Goal: Task Accomplishment & Management: Use online tool/utility

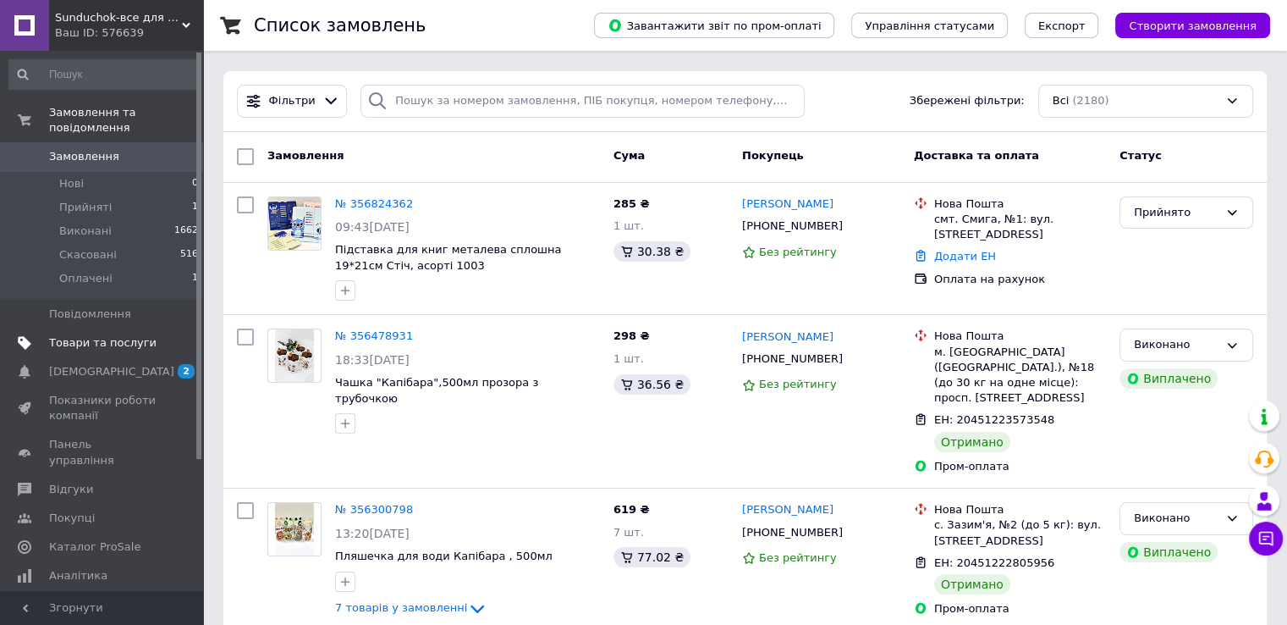
click at [77, 335] on span "Товари та послуги" at bounding box center [102, 342] width 107 height 15
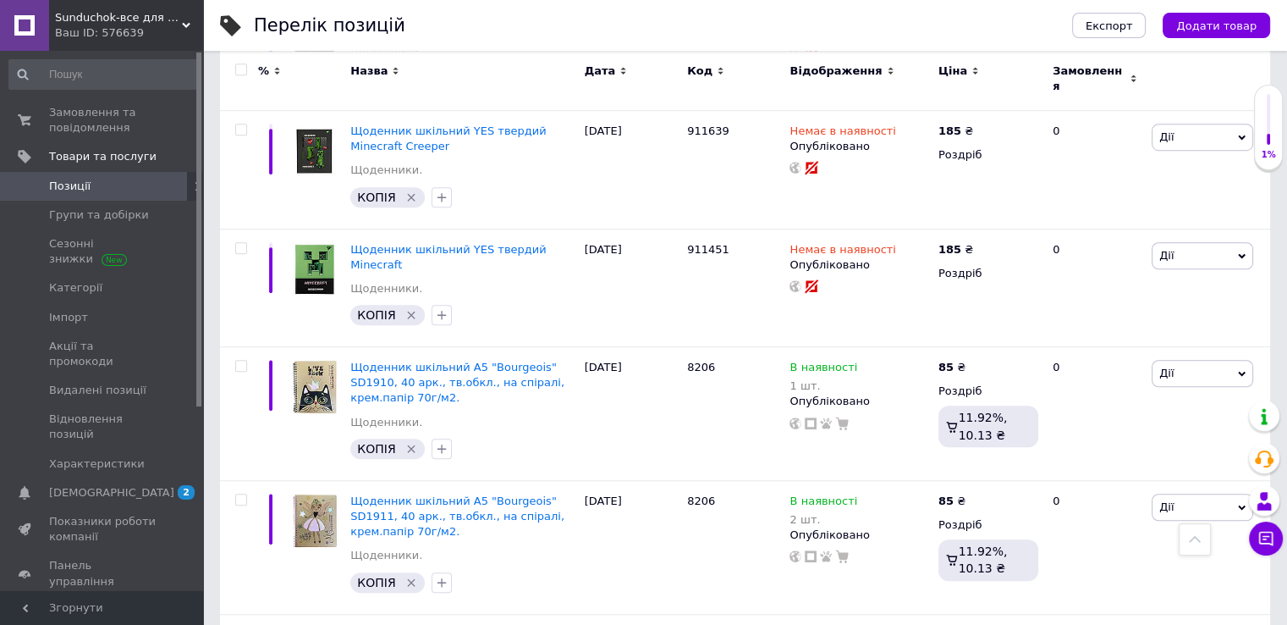
scroll to position [1185, 0]
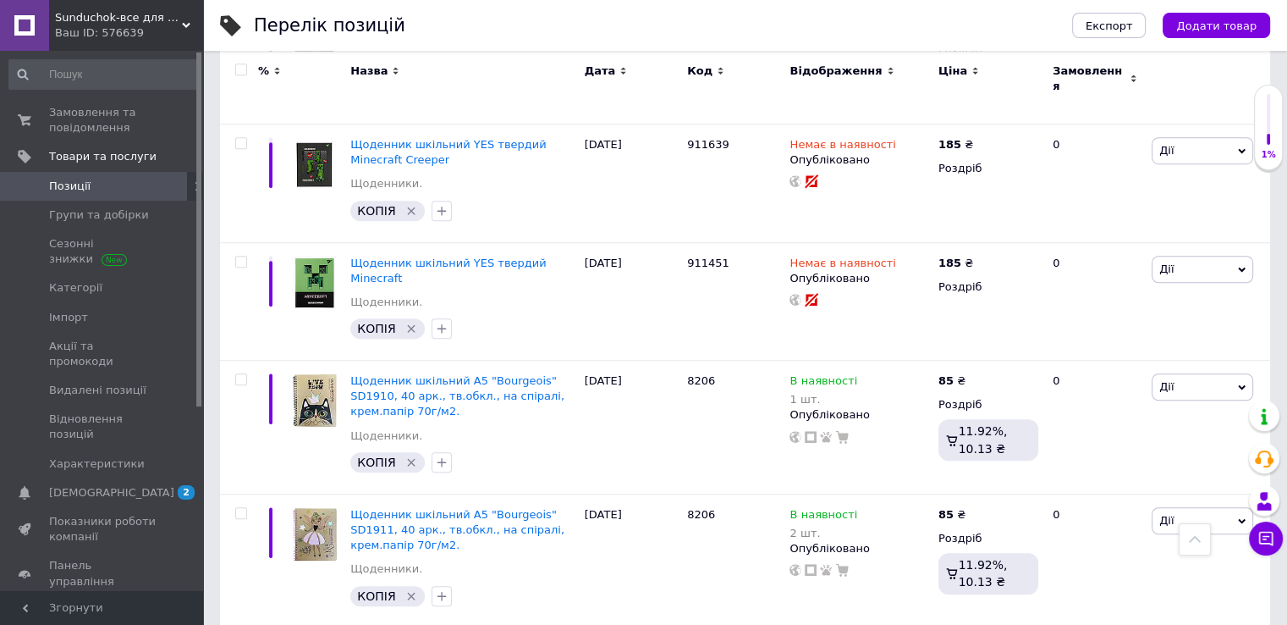
click at [0, 142] on link "Товари та послуги" at bounding box center [104, 156] width 208 height 29
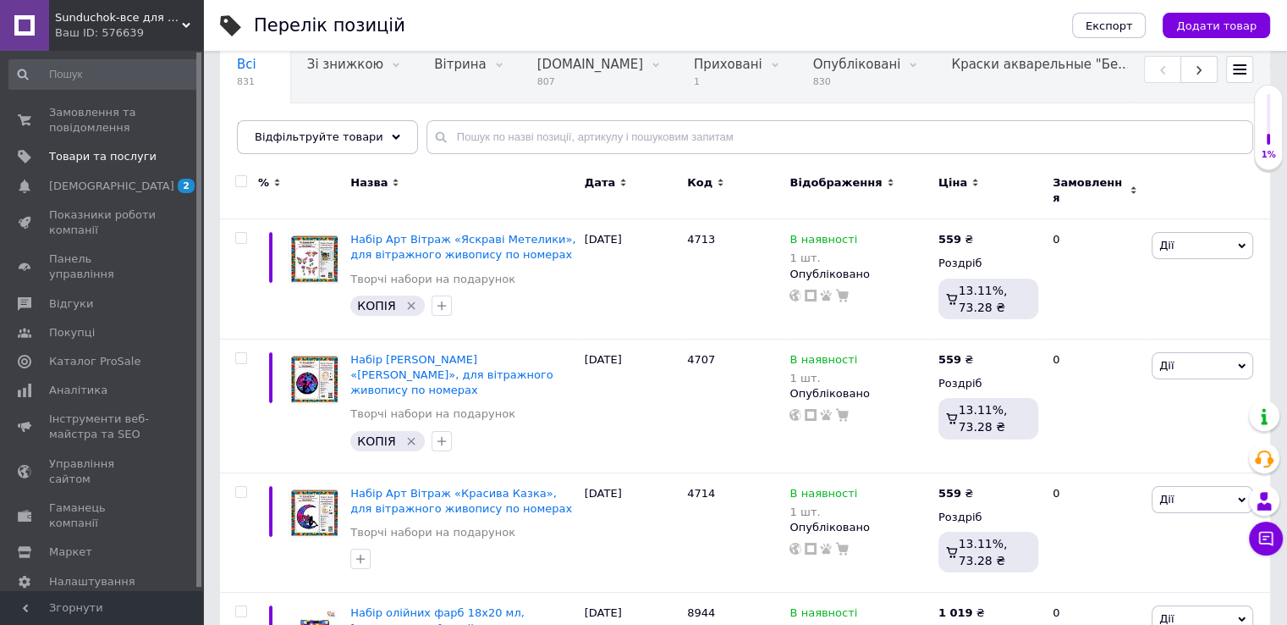
scroll to position [0, 0]
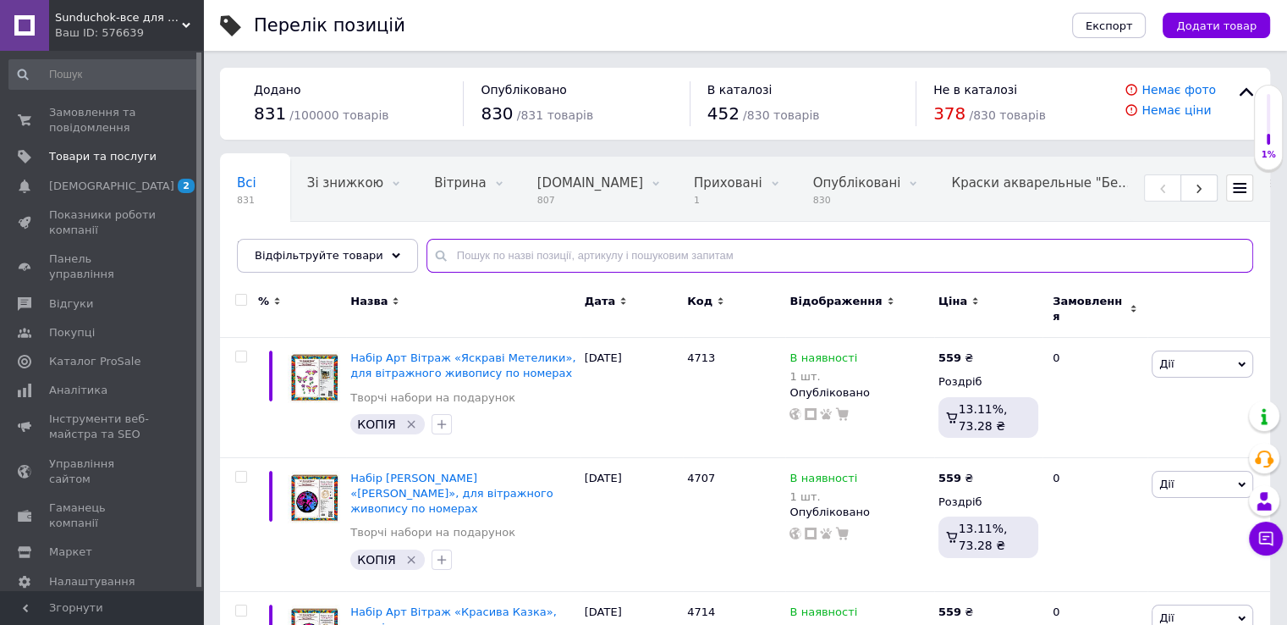
click at [472, 251] on input "text" at bounding box center [840, 256] width 827 height 34
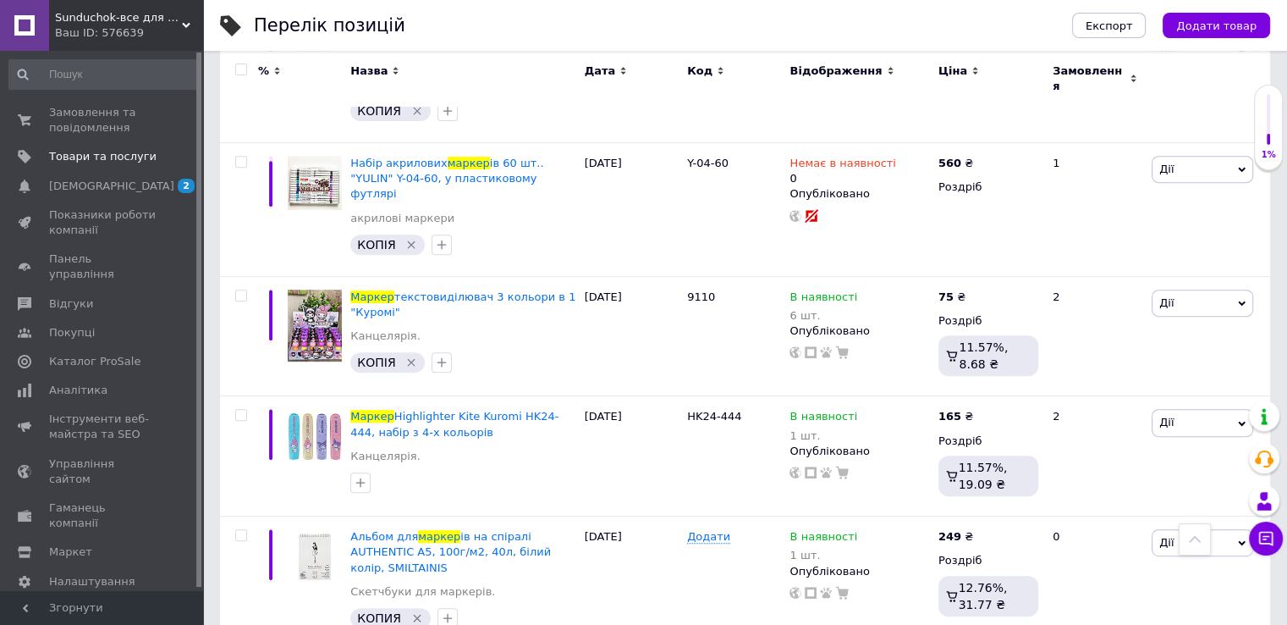
scroll to position [645, 0]
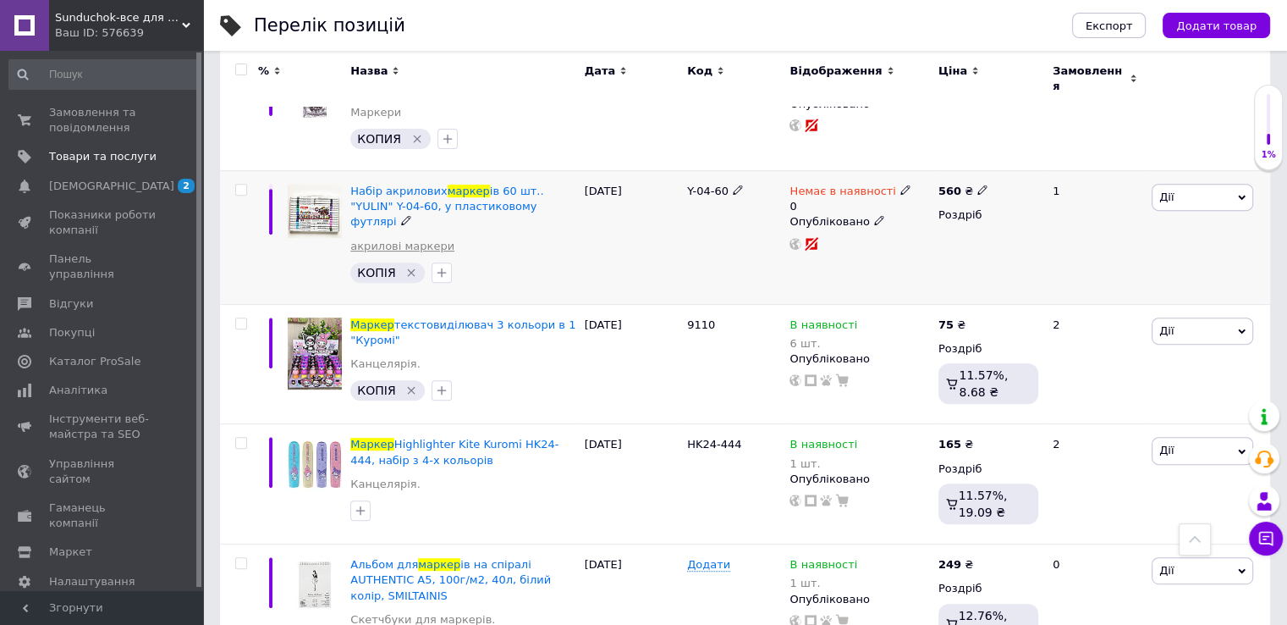
type input "маркер"
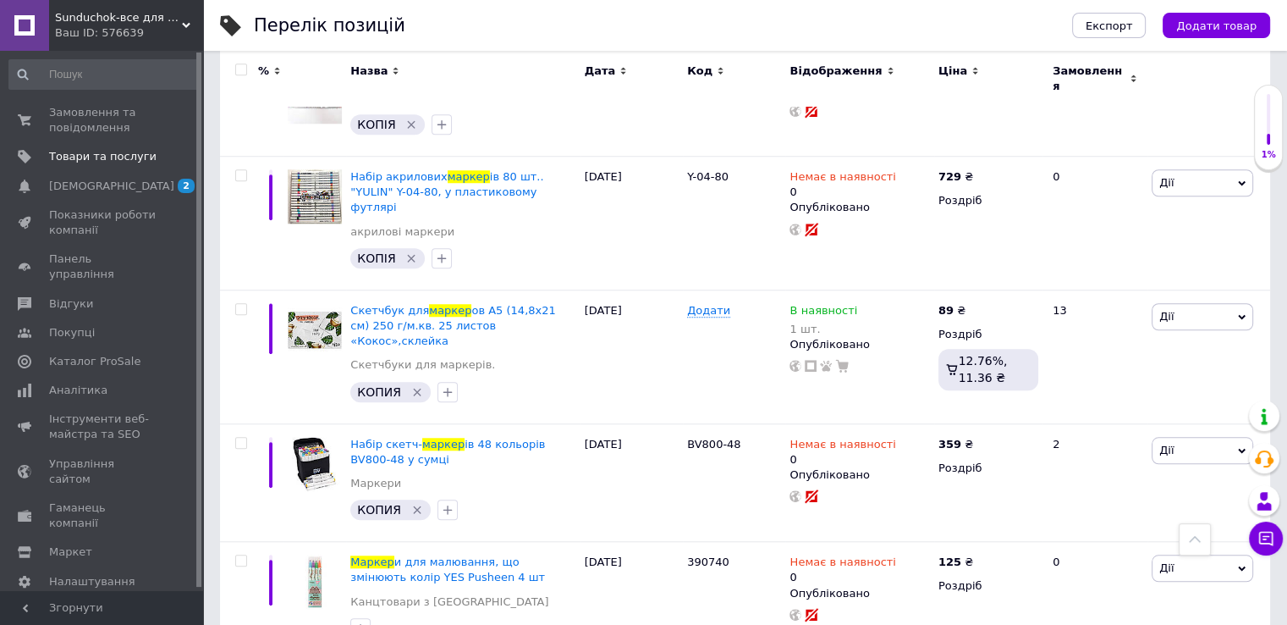
scroll to position [1417, 0]
